Goal: Information Seeking & Learning: Learn about a topic

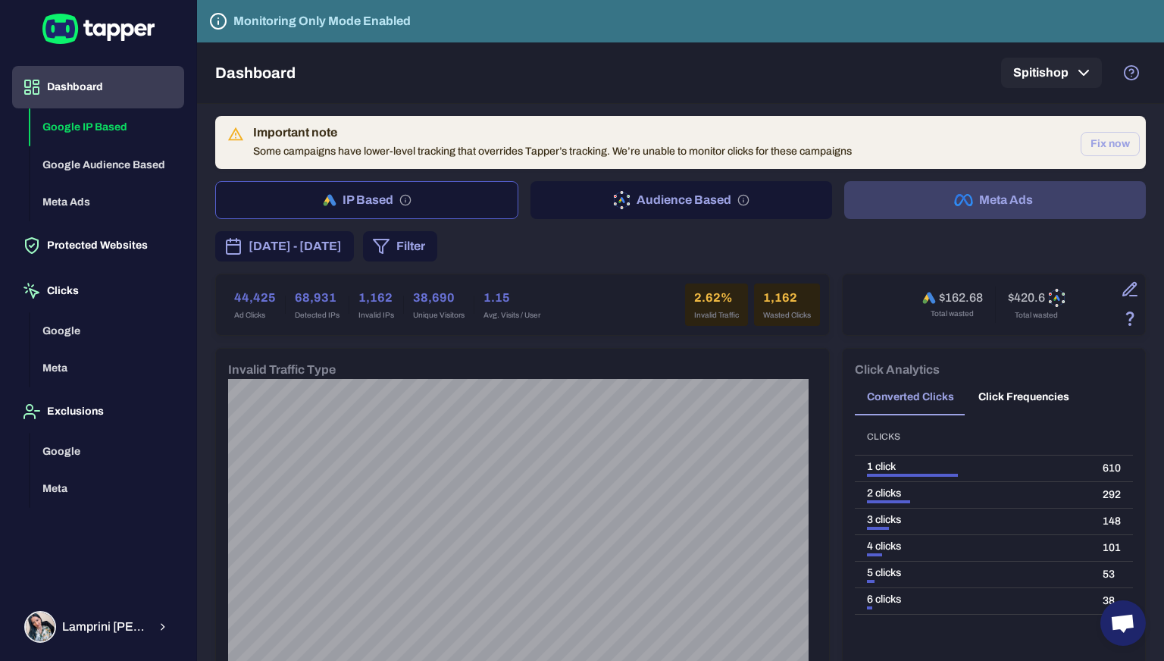
click at [986, 199] on button "Meta Ads" at bounding box center [995, 200] width 302 height 38
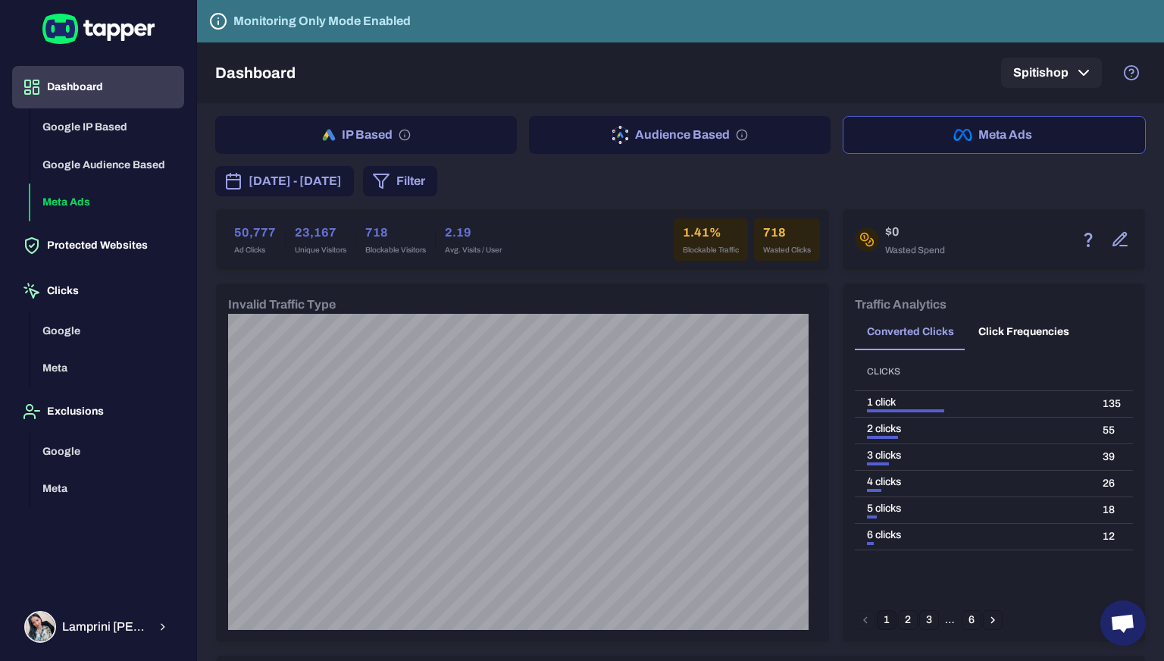
click at [693, 234] on h6 "1.41%" at bounding box center [711, 233] width 56 height 18
click at [361, 141] on button "IP Based" at bounding box center [366, 135] width 302 height 38
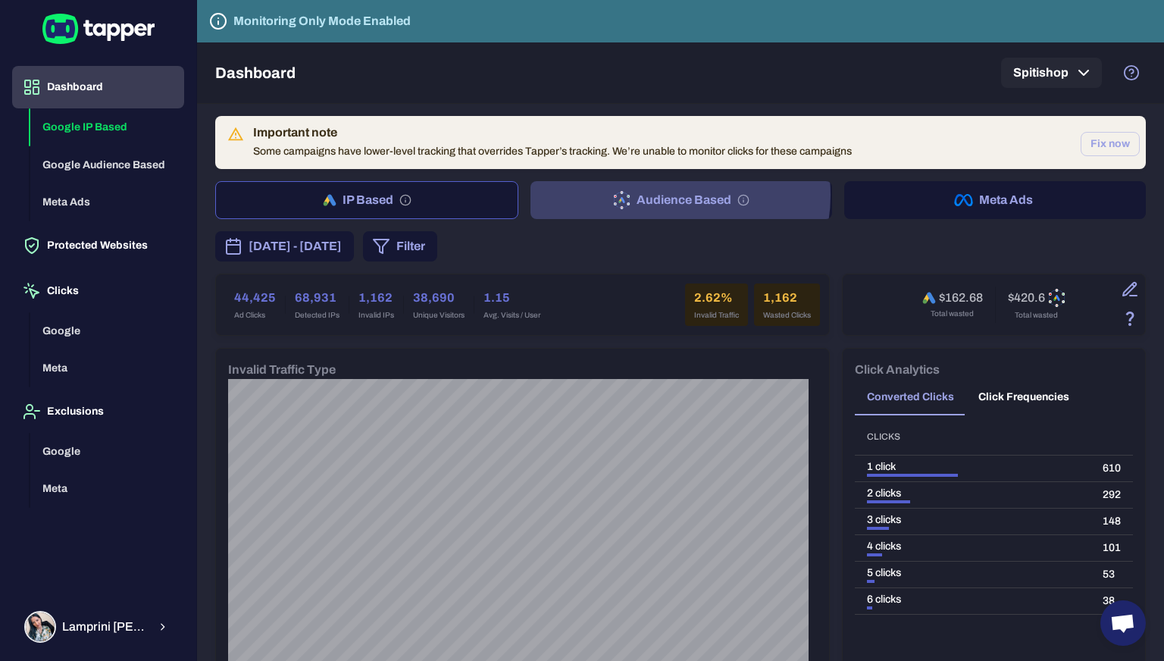
click at [669, 195] on button "Audience Based" at bounding box center [681, 200] width 302 height 38
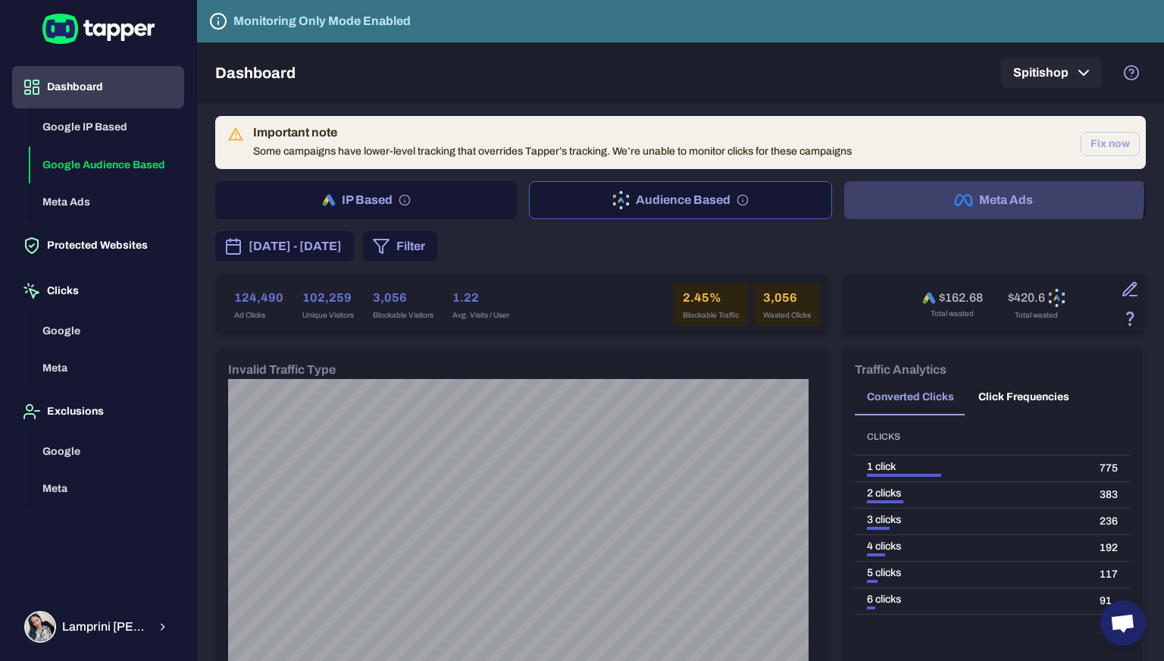
click at [957, 195] on icon "button" at bounding box center [963, 200] width 19 height 12
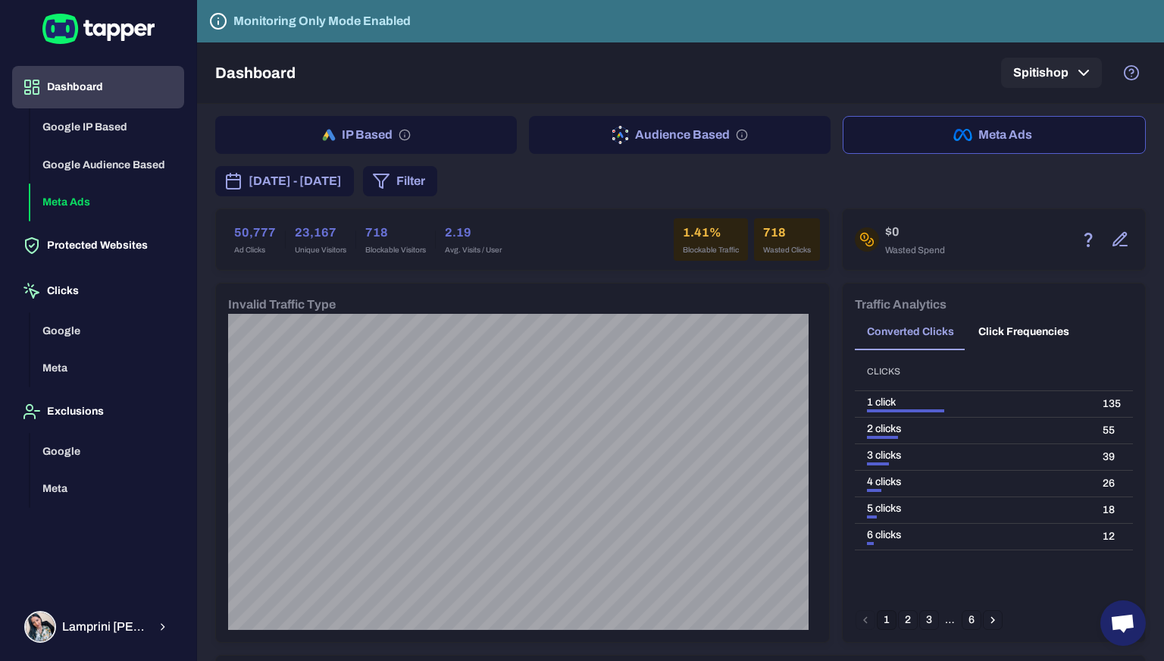
click at [698, 224] on h6 "1.41%" at bounding box center [711, 233] width 56 height 18
click at [688, 195] on div "[DATE] - [DATE] Filter" at bounding box center [680, 181] width 930 height 30
click at [705, 184] on div "[DATE] - [DATE] Filter" at bounding box center [680, 181] width 930 height 30
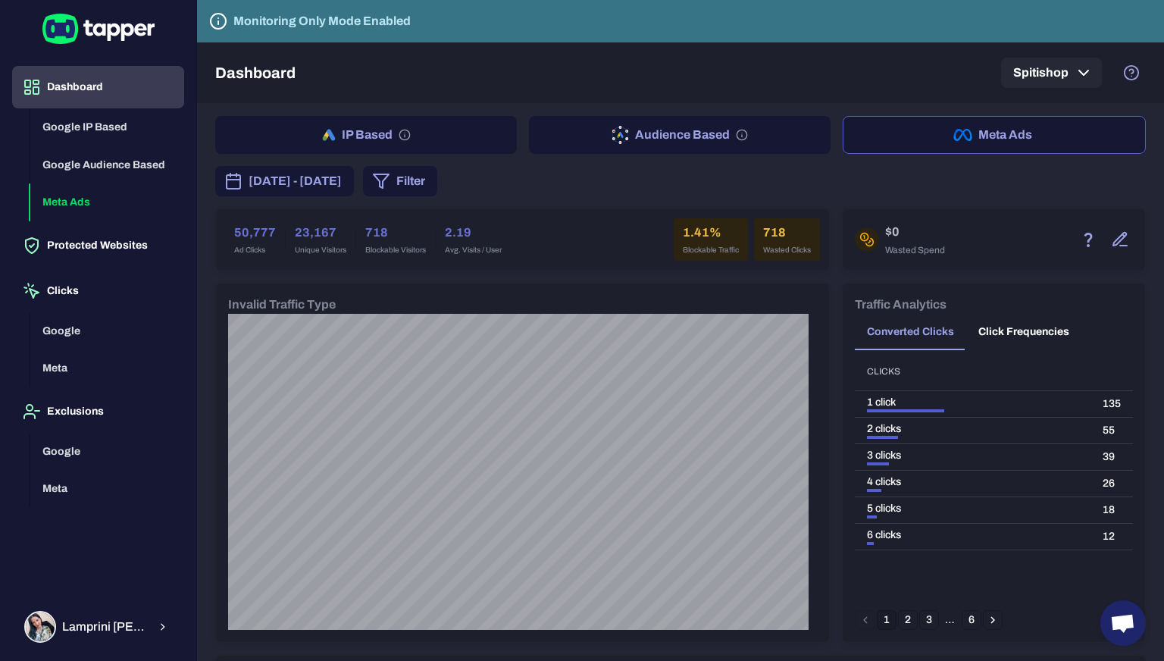
click at [342, 172] on span "[DATE] - [DATE]" at bounding box center [295, 181] width 93 height 18
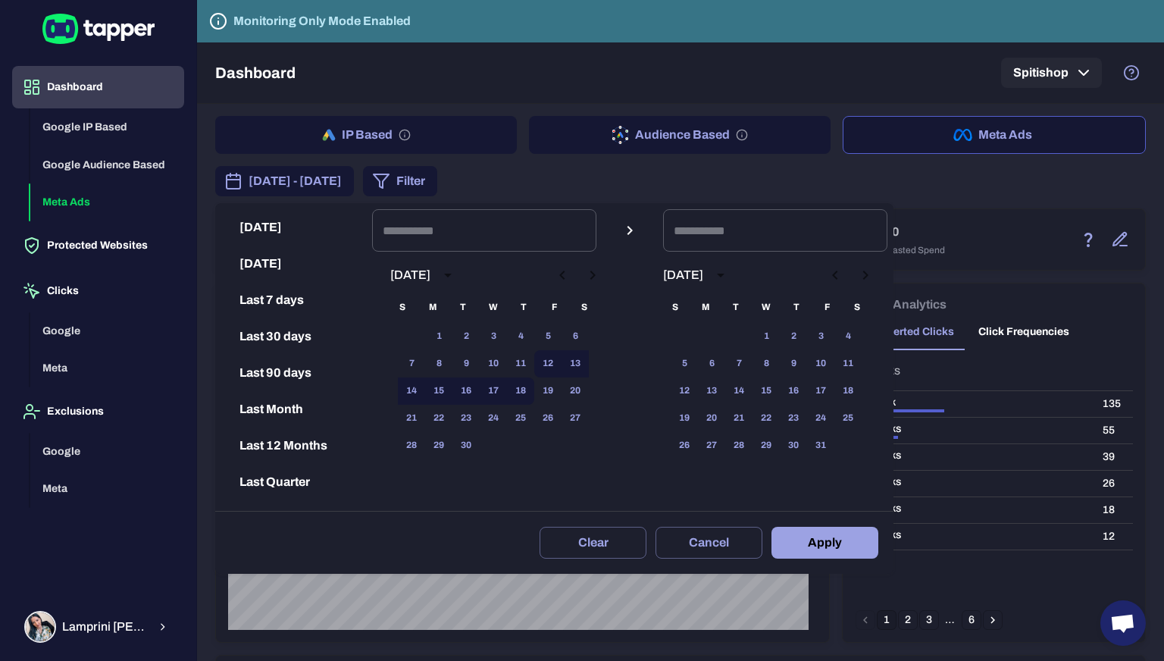
click at [677, 177] on div at bounding box center [582, 330] width 1164 height 661
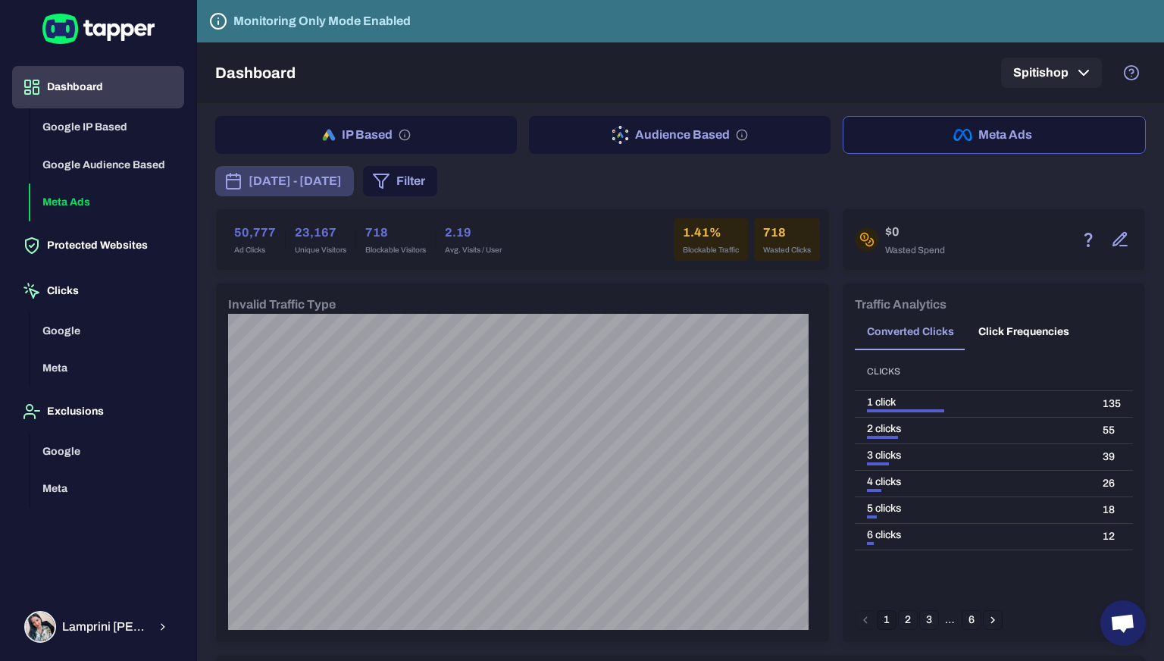
click at [333, 174] on span "[DATE] - [DATE]" at bounding box center [295, 181] width 93 height 18
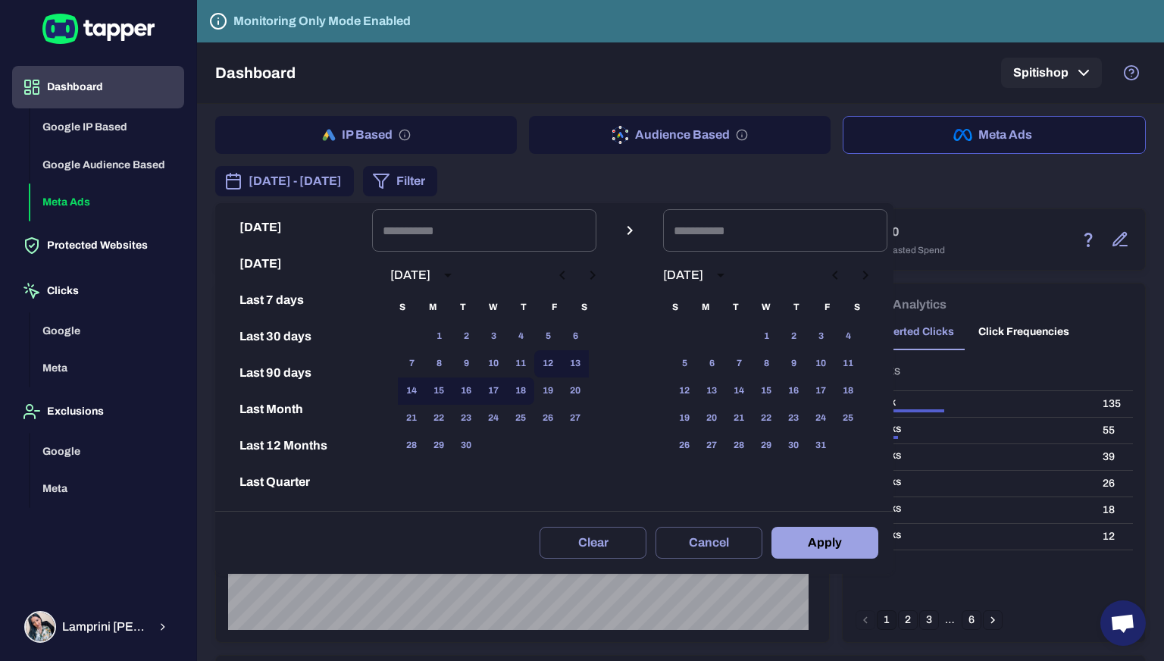
scroll to position [31, 0]
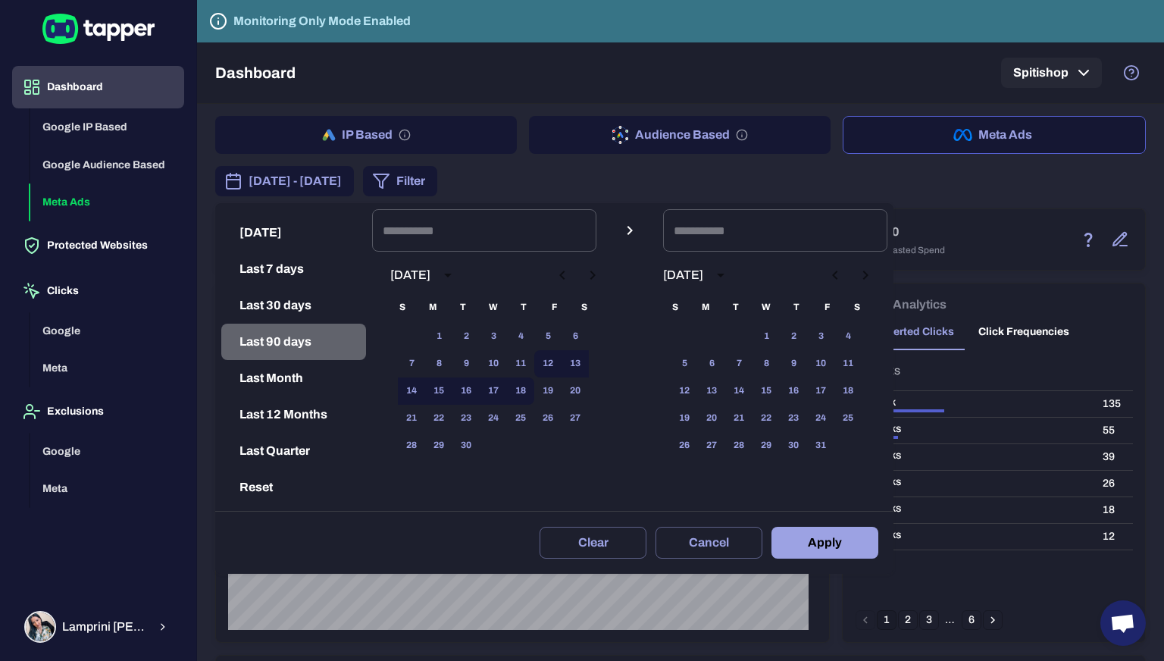
drag, startPoint x: 291, startPoint y: 339, endPoint x: 622, endPoint y: 489, distance: 363.2
click at [291, 340] on button "Last 90 days" at bounding box center [293, 342] width 145 height 36
type input "**********"
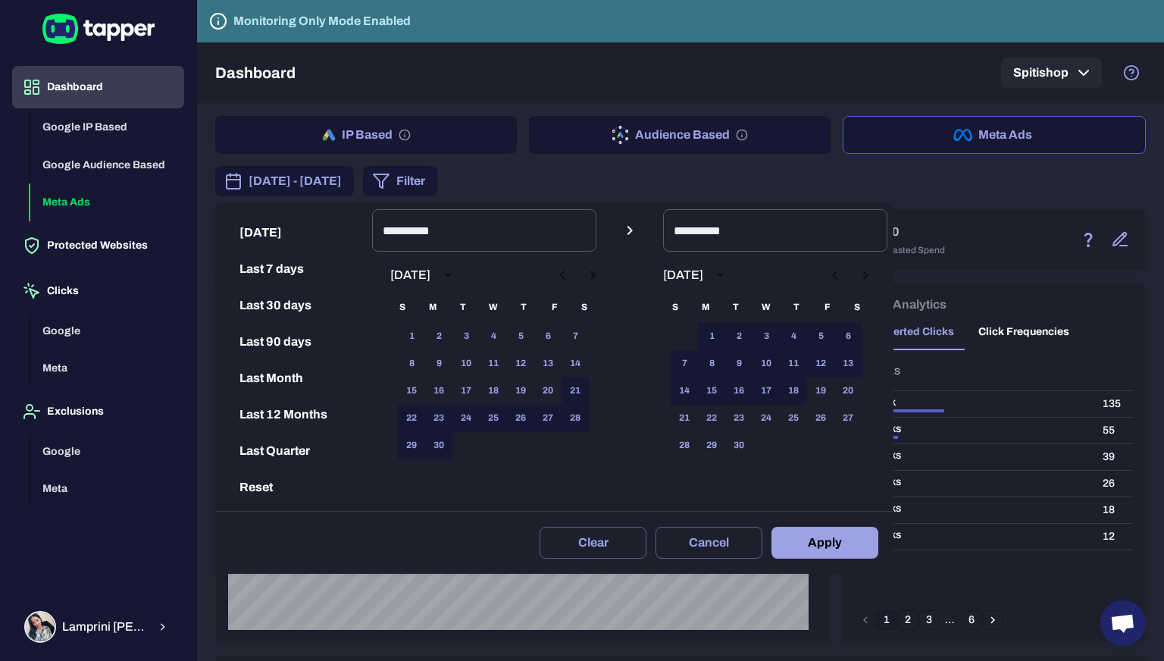
click at [832, 528] on button "Apply" at bounding box center [824, 543] width 107 height 32
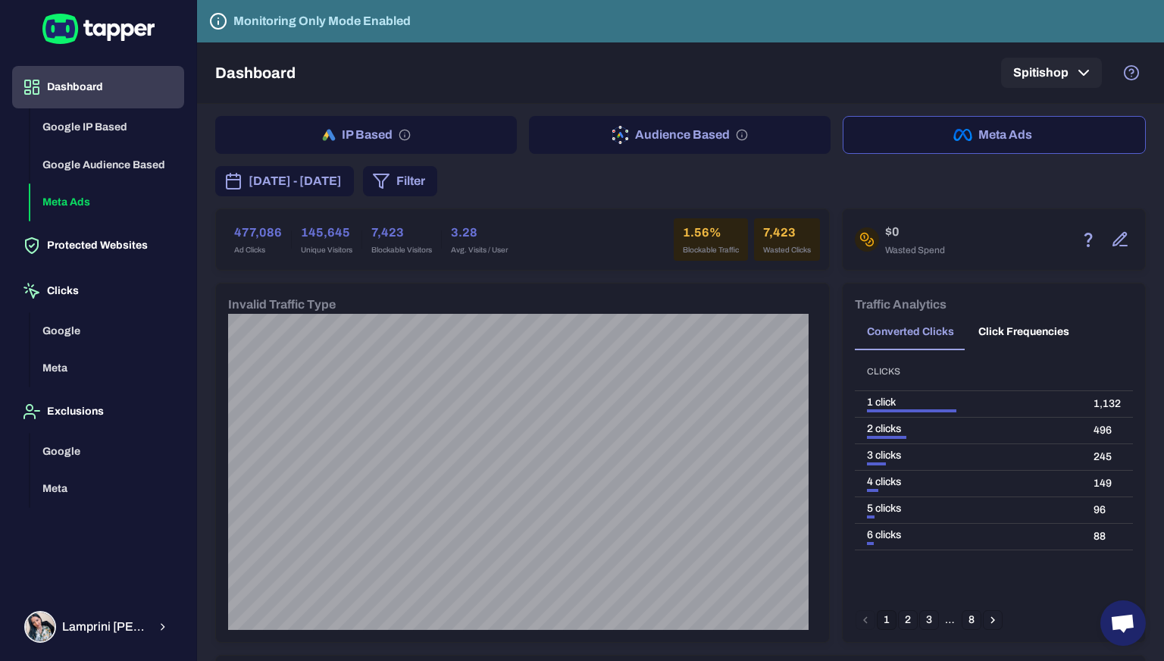
click at [437, 184] on button "Filter" at bounding box center [400, 181] width 74 height 30
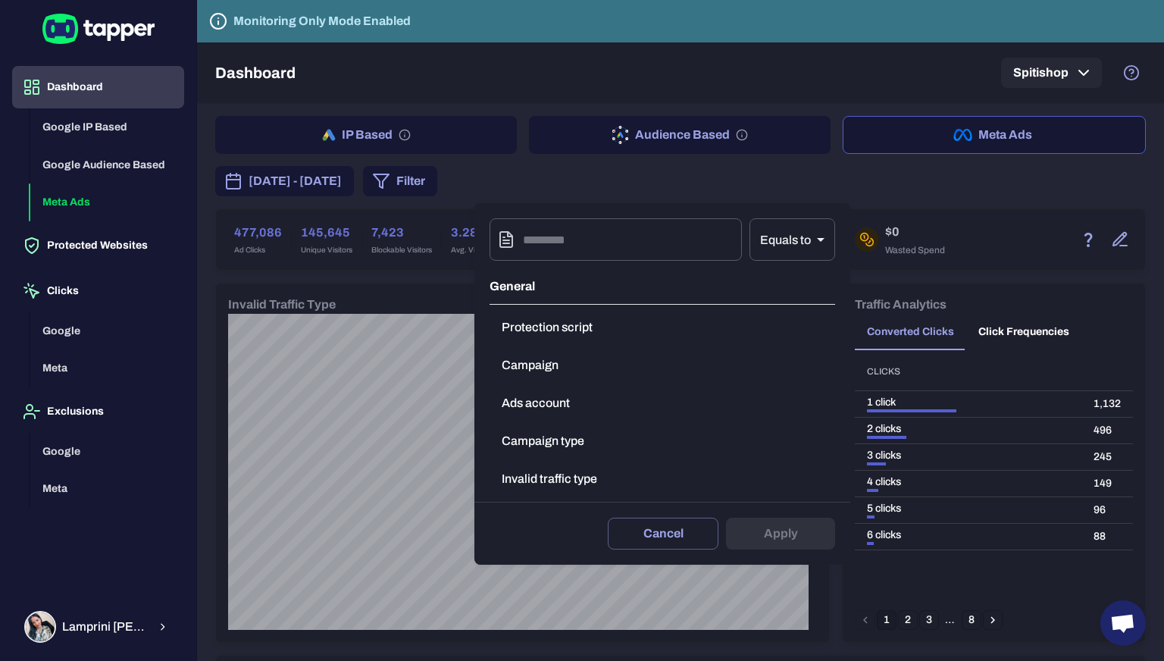
click at [553, 327] on button "Protection script" at bounding box center [661, 327] width 345 height 30
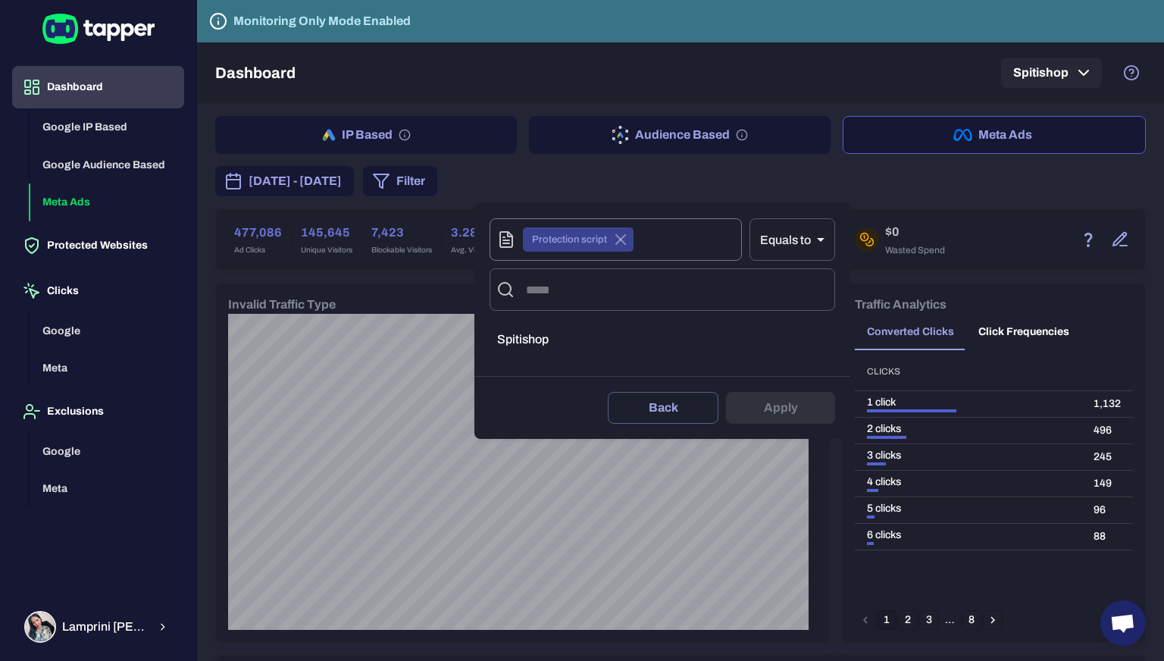
click at [624, 237] on icon at bounding box center [620, 239] width 18 height 18
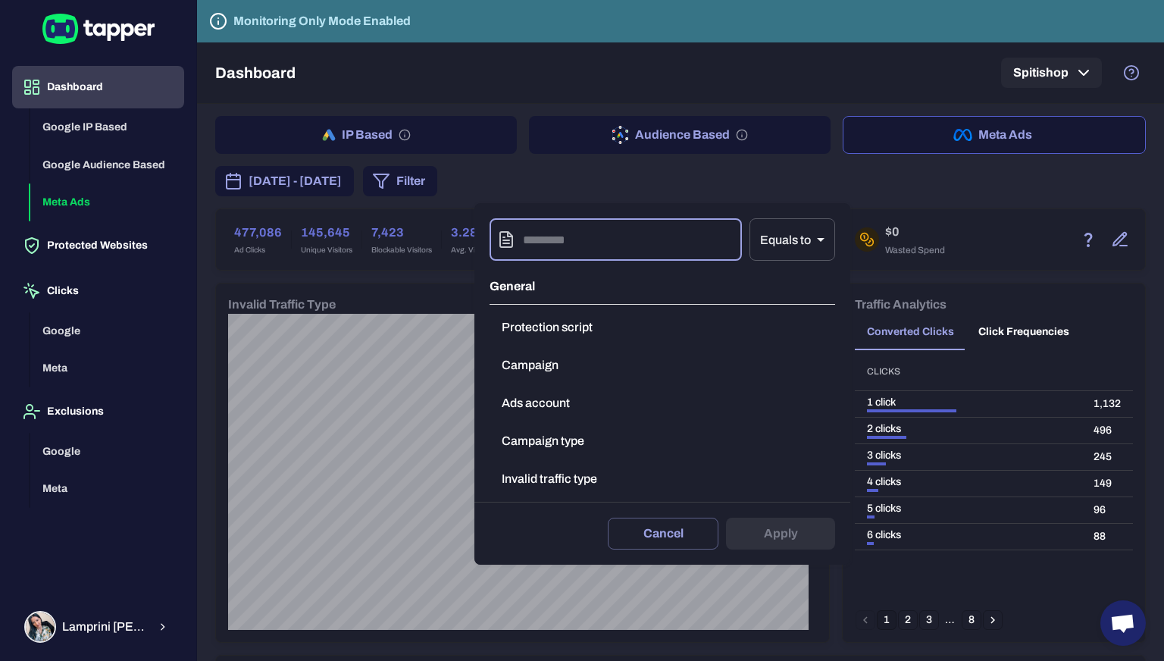
click at [530, 239] on input "text" at bounding box center [632, 239] width 219 height 42
click at [524, 473] on button "Invalid traffic type" at bounding box center [661, 479] width 345 height 30
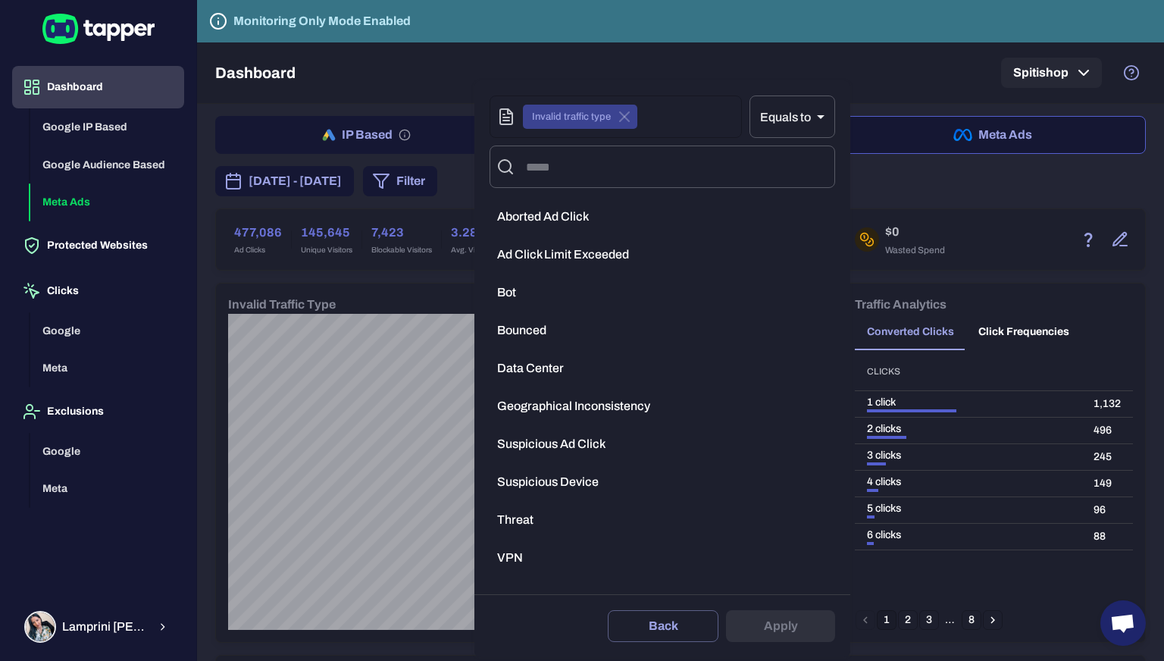
click at [521, 280] on li "Bot" at bounding box center [661, 292] width 345 height 30
click at [771, 627] on button "Apply" at bounding box center [780, 626] width 109 height 32
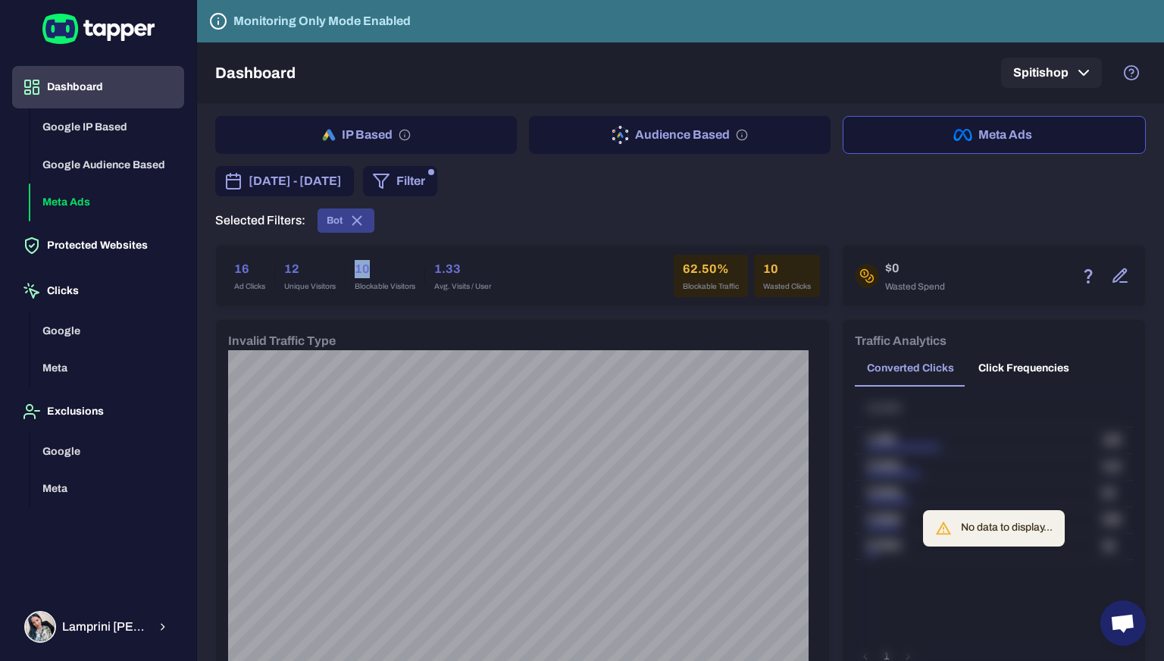
drag, startPoint x: 355, startPoint y: 263, endPoint x: 383, endPoint y: 264, distance: 28.1
click at [383, 264] on h6 "10" at bounding box center [385, 269] width 61 height 18
click at [403, 250] on div "16 Ad Clicks 12 Unique Visitors 10 Blockable Visitors 1.33 Avg. Visits / User 6…" at bounding box center [522, 275] width 613 height 61
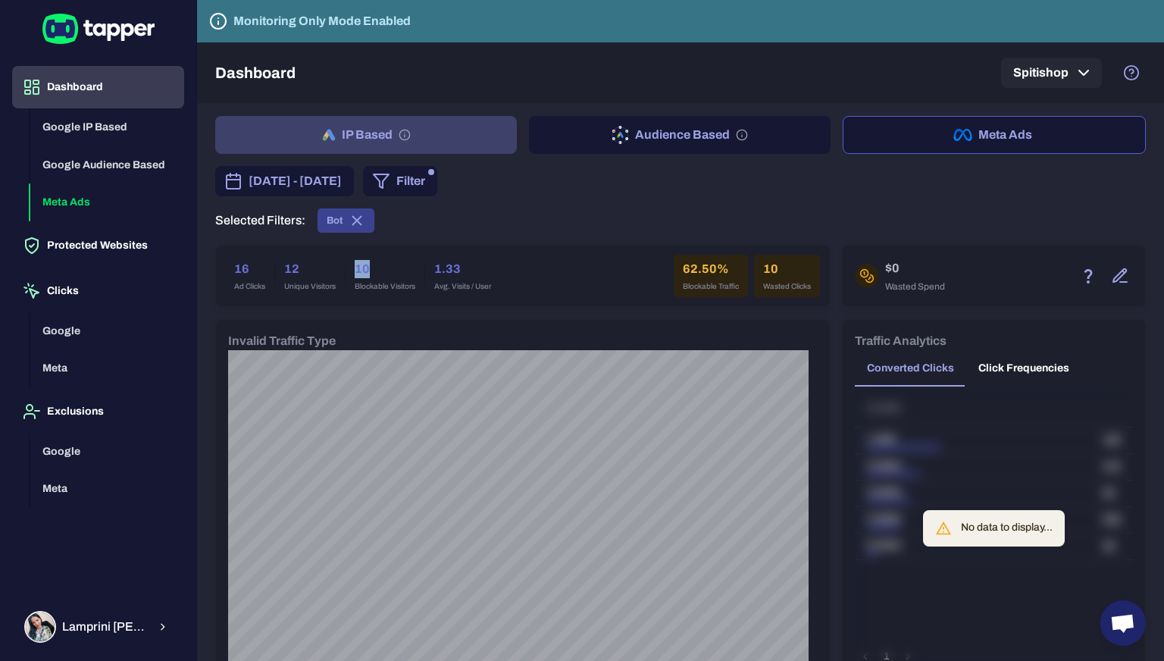
click at [417, 134] on button "IP Based" at bounding box center [366, 135] width 302 height 38
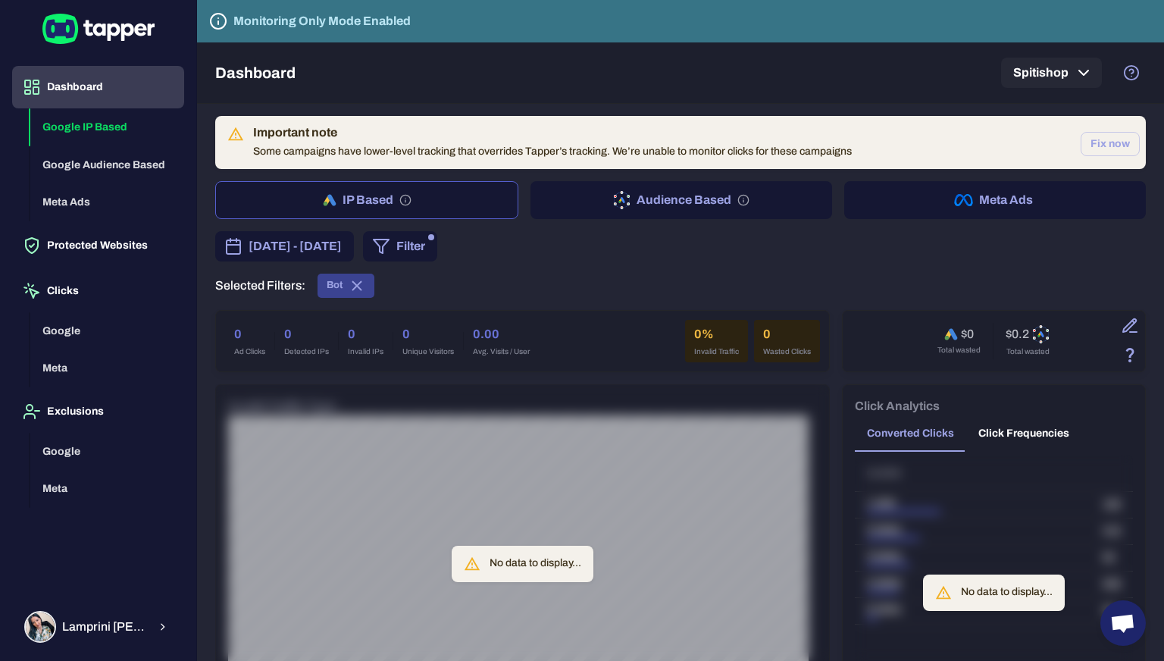
click at [437, 248] on button "Filter" at bounding box center [400, 246] width 74 height 30
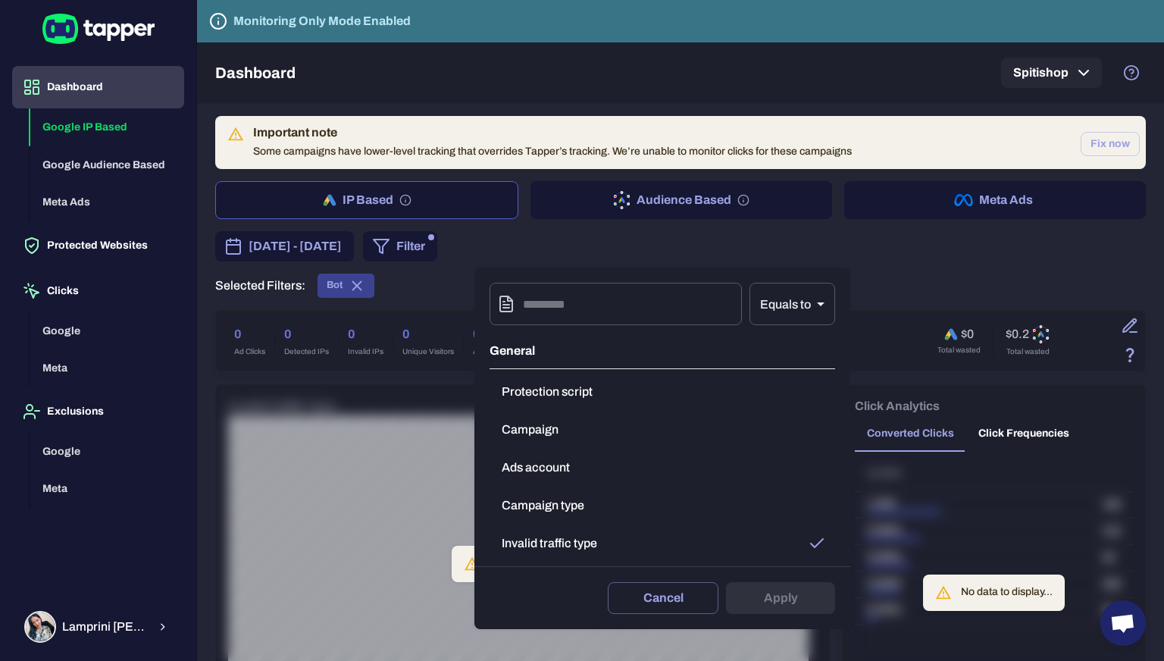
click at [582, 534] on button "Invalid traffic type" at bounding box center [661, 543] width 345 height 30
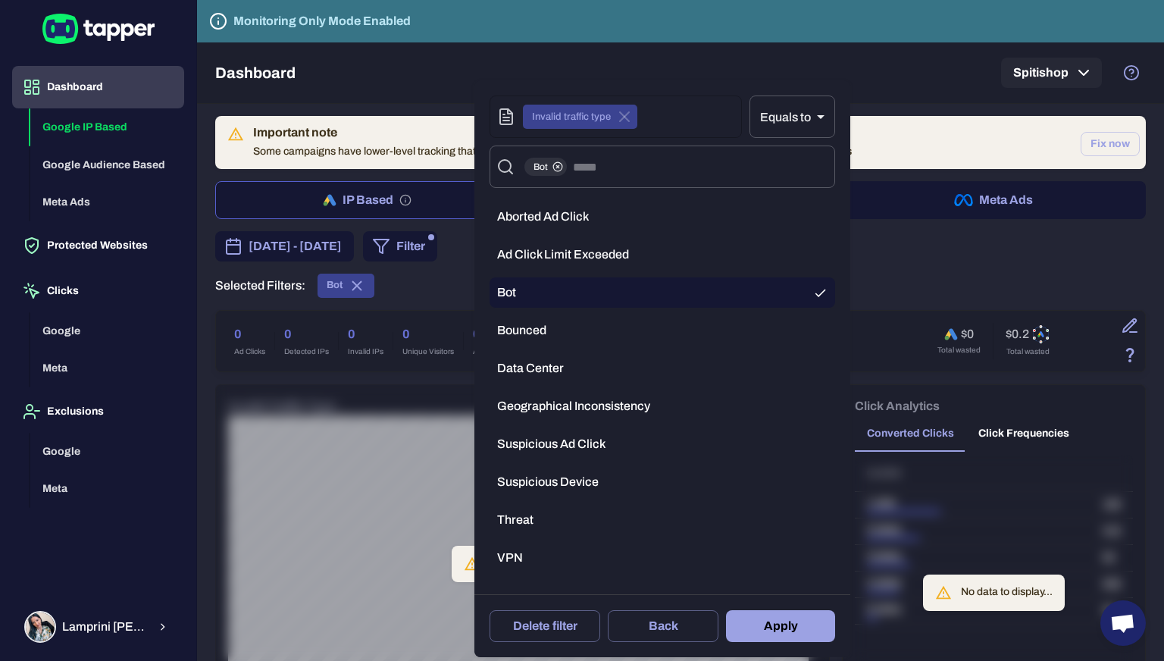
click at [533, 299] on li "Bot" at bounding box center [661, 292] width 345 height 30
click at [787, 117] on body "Dashboard Google IP Based Google Audience Based Meta Ads Protected Websites Cli…" at bounding box center [582, 330] width 1164 height 661
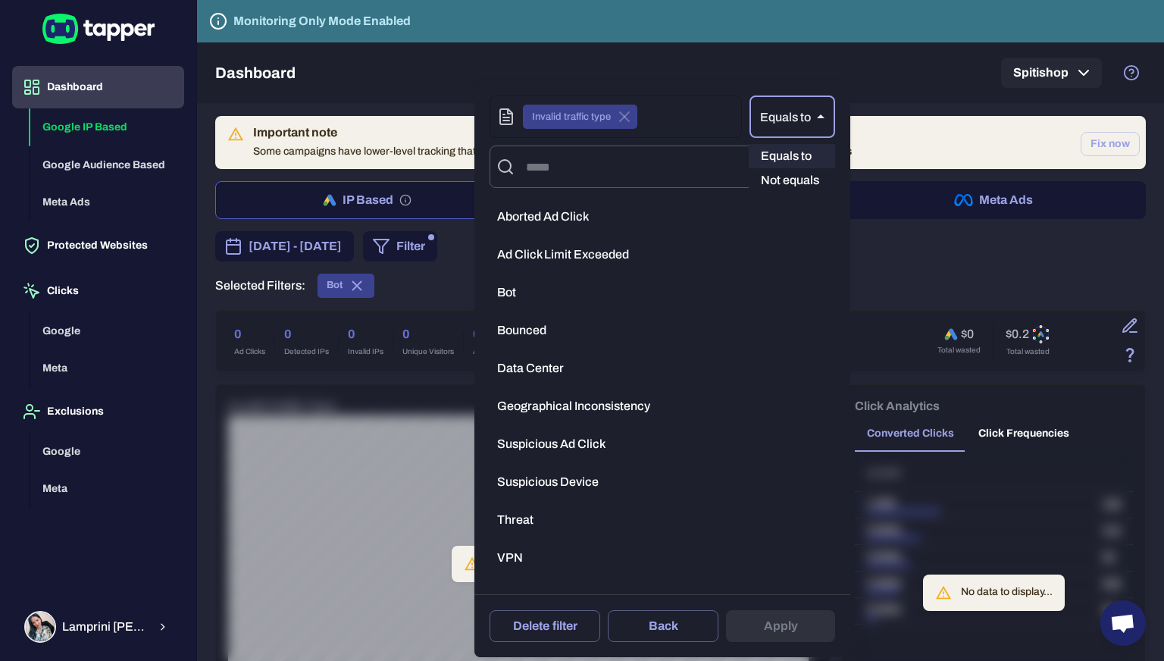
click at [789, 173] on li "Not equals" at bounding box center [792, 180] width 86 height 24
click at [503, 548] on li "VPN" at bounding box center [661, 557] width 345 height 30
click at [786, 621] on button "Apply" at bounding box center [780, 626] width 109 height 32
type input "**"
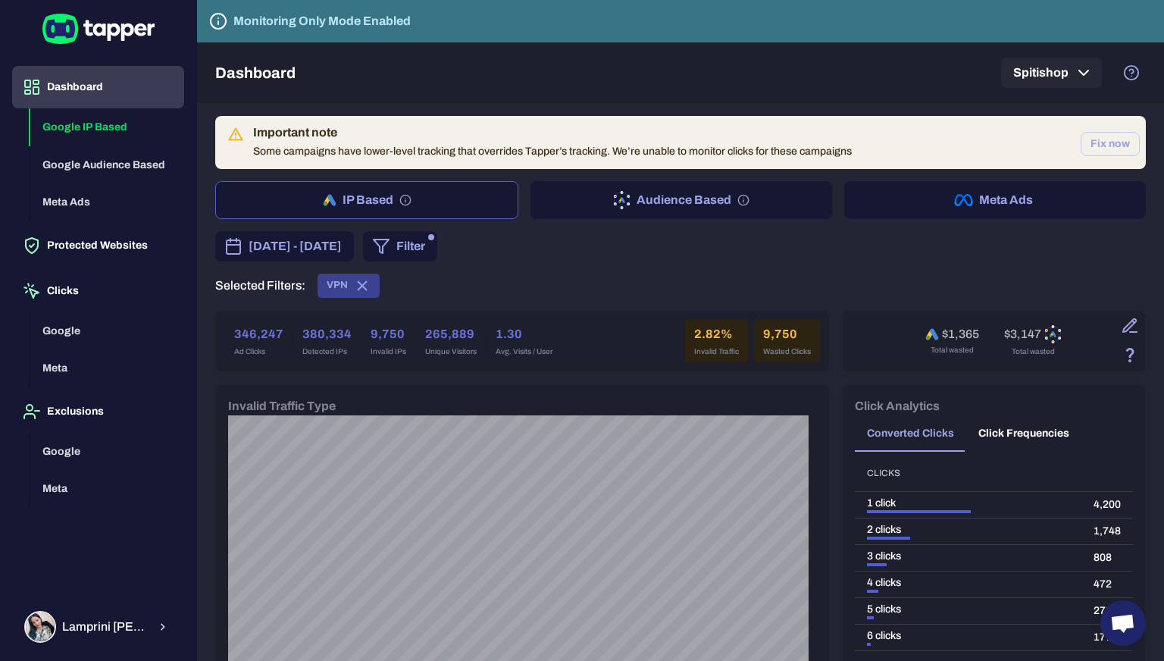
click at [630, 261] on div "[DATE] - [DATE] Filter Selected Filters: VPN" at bounding box center [680, 264] width 930 height 67
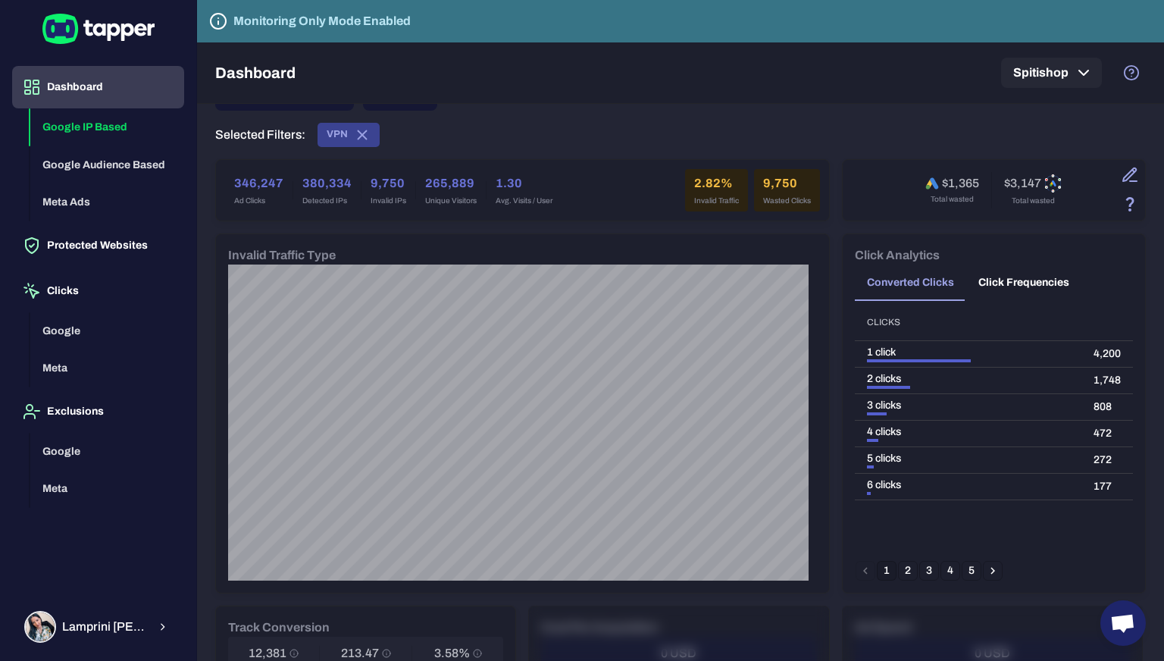
scroll to position [152, 0]
click at [370, 133] on span "VPN" at bounding box center [348, 134] width 62 height 17
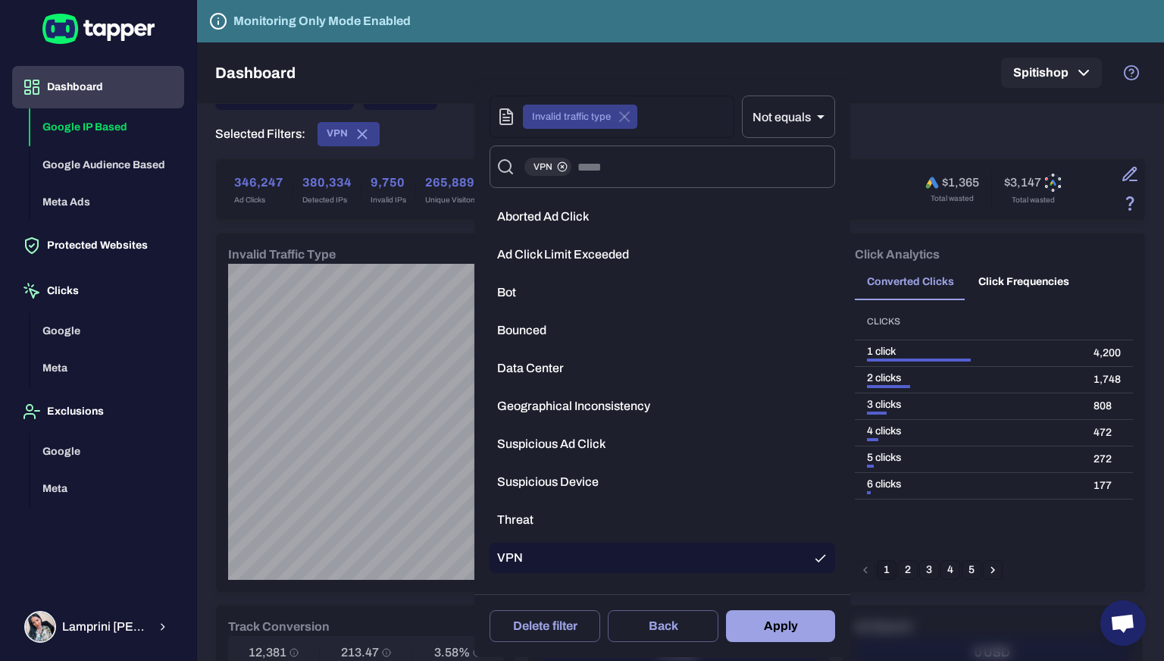
click at [364, 133] on div at bounding box center [582, 330] width 1164 height 661
type input "**"
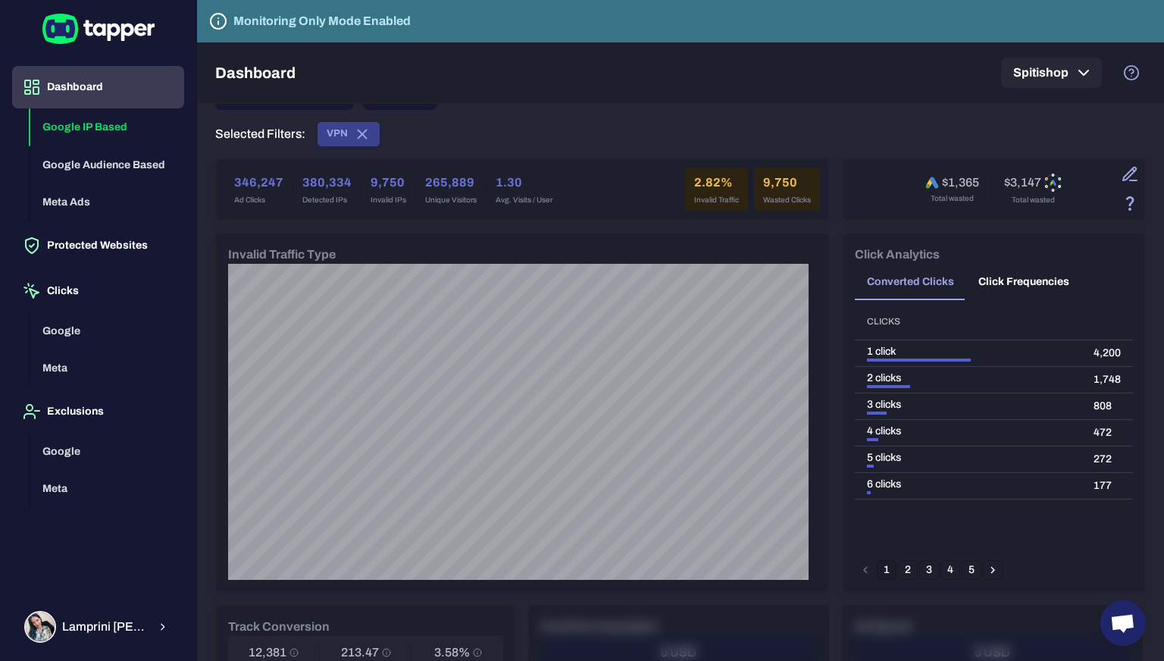
click at [364, 133] on div at bounding box center [582, 330] width 1164 height 661
click at [359, 130] on icon at bounding box center [362, 134] width 17 height 17
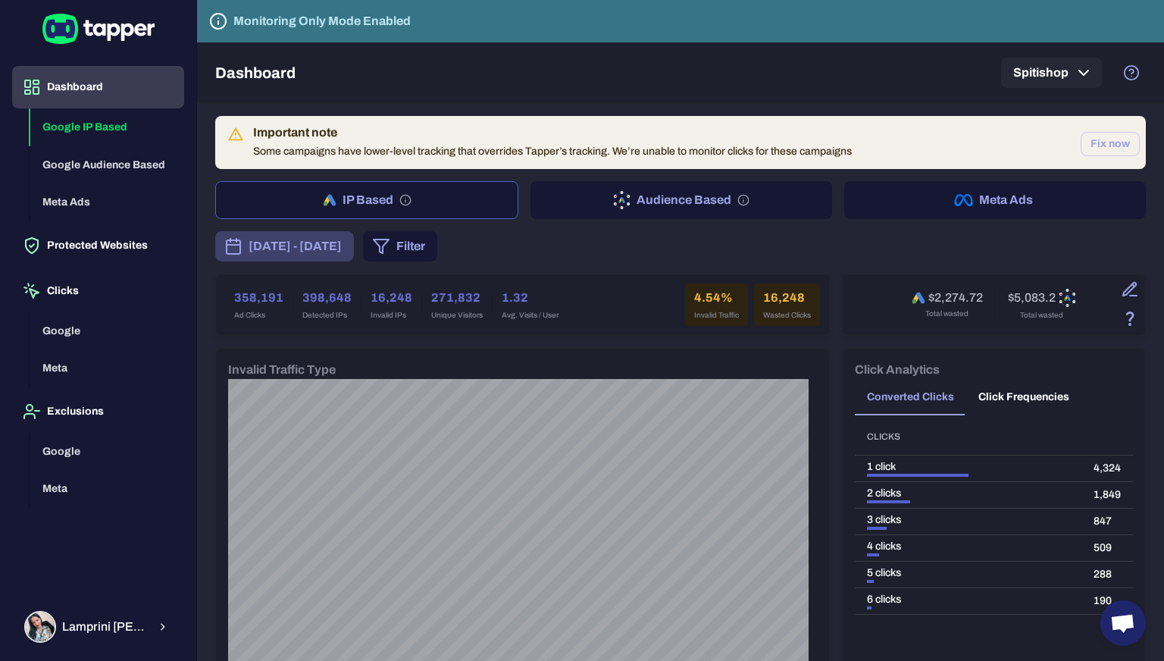
click at [342, 249] on span "[DATE] - [DATE]" at bounding box center [295, 246] width 93 height 18
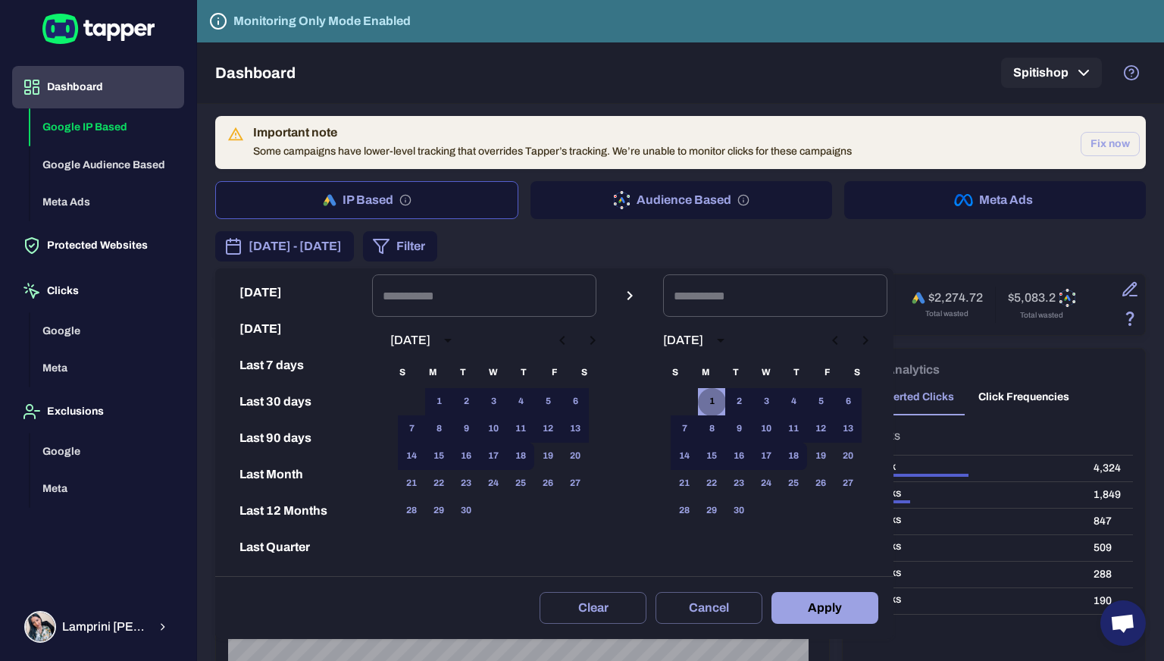
click at [718, 399] on button "1" at bounding box center [711, 401] width 27 height 27
type input "**********"
click at [711, 452] on button "15" at bounding box center [711, 455] width 27 height 27
type input "**********"
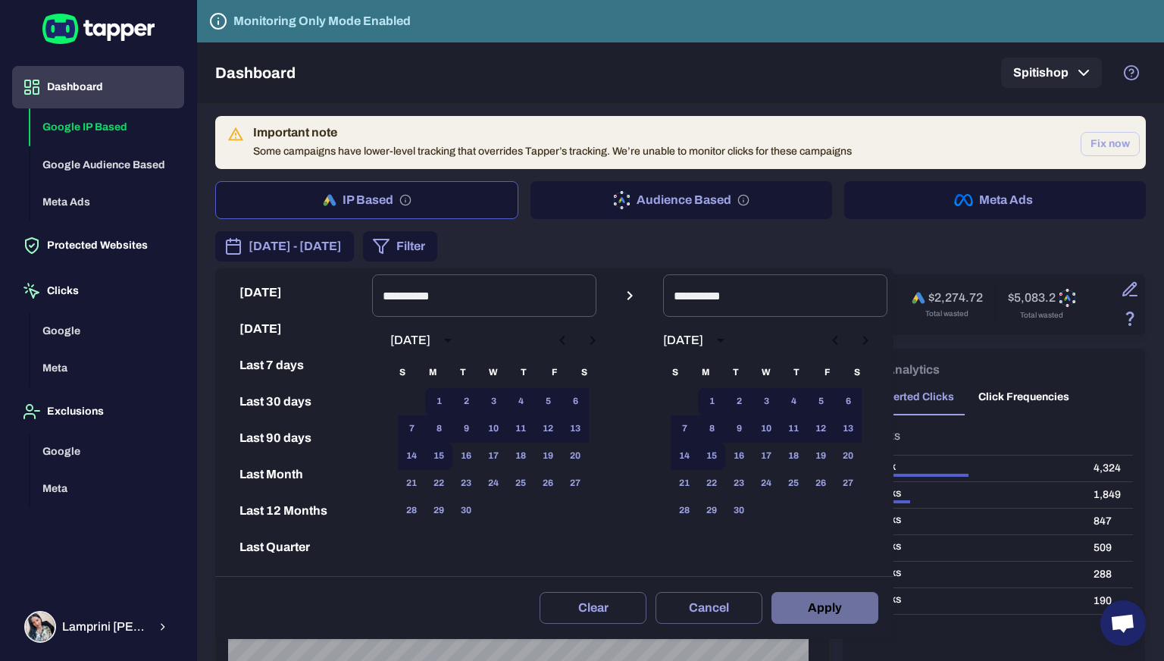
click at [814, 605] on button "Apply" at bounding box center [824, 608] width 107 height 32
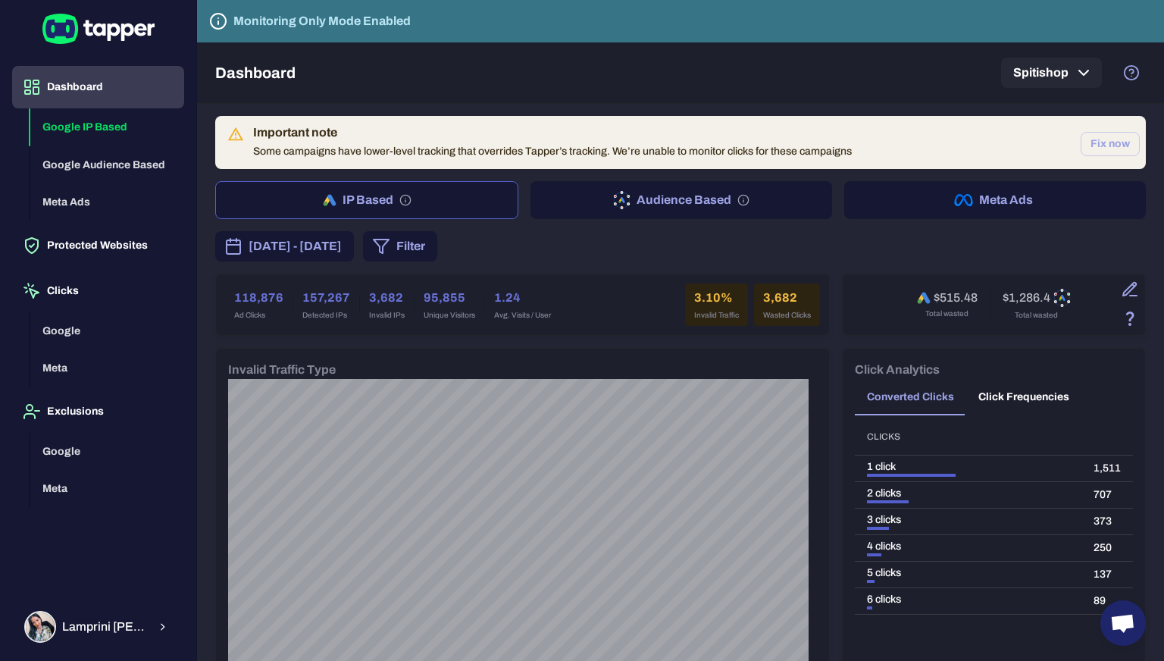
click at [921, 202] on button "Meta Ads" at bounding box center [995, 200] width 302 height 38
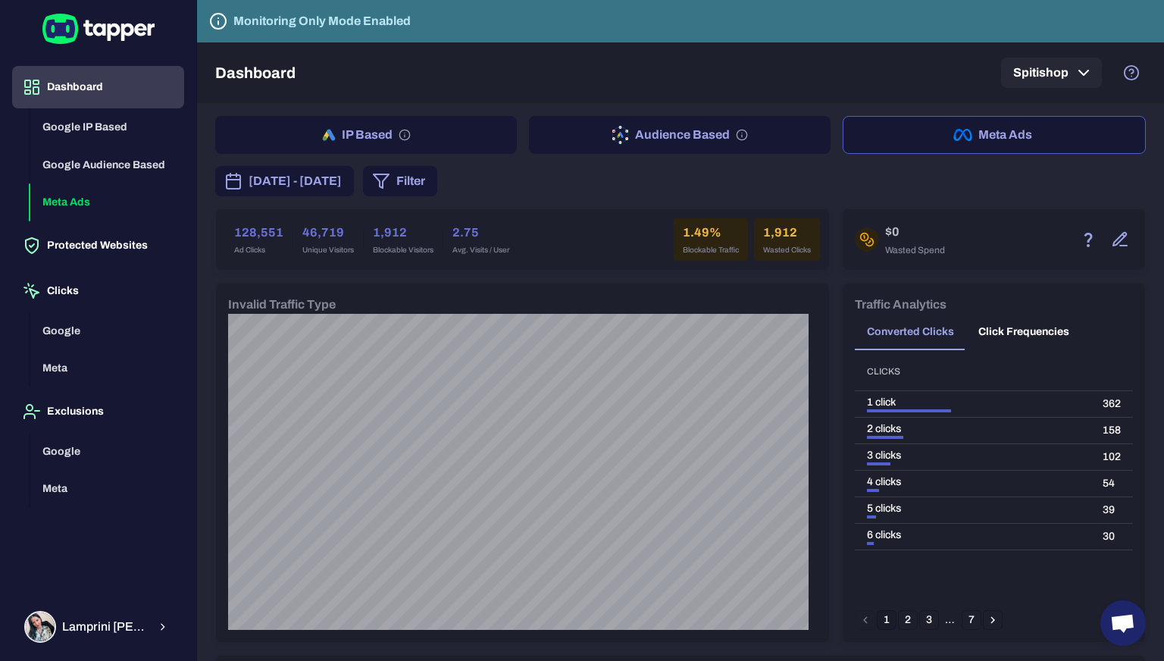
drag, startPoint x: 1149, startPoint y: 49, endPoint x: 1163, endPoint y: 50, distance: 14.4
click at [1149, 49] on div "Dashboard Spitishop" at bounding box center [680, 72] width 967 height 61
click at [1163, 50] on html "Dashboard Google IP Based Google Audience Based Meta Ads Protected Websites Cli…" at bounding box center [582, 330] width 1164 height 661
